Goal: Transaction & Acquisition: Purchase product/service

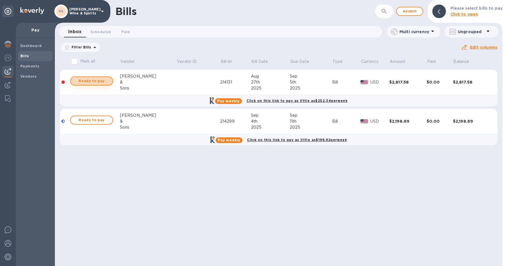
click at [95, 83] on span "Ready to pay" at bounding box center [91, 81] width 33 height 7
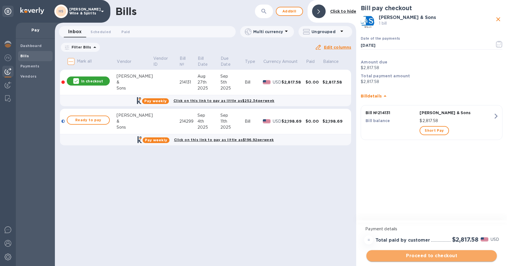
click at [442, 259] on span "Proceed to checkout" at bounding box center [431, 255] width 121 height 7
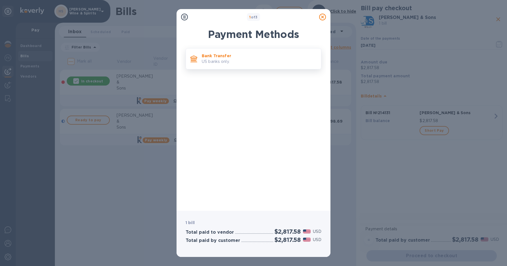
click at [236, 58] on p "Bank Transfer" at bounding box center [259, 56] width 115 height 6
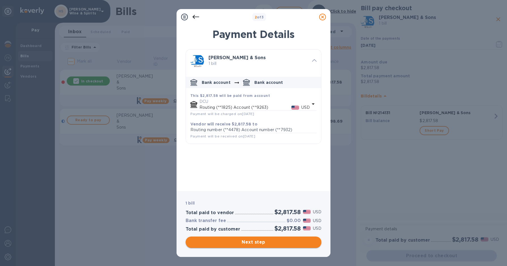
click at [253, 240] on span "Next step" at bounding box center [253, 241] width 127 height 7
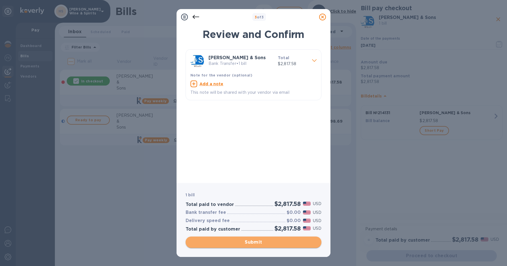
click at [253, 240] on span "Submit" at bounding box center [253, 241] width 127 height 7
